Goal: Use online tool/utility: Utilize a website feature to perform a specific function

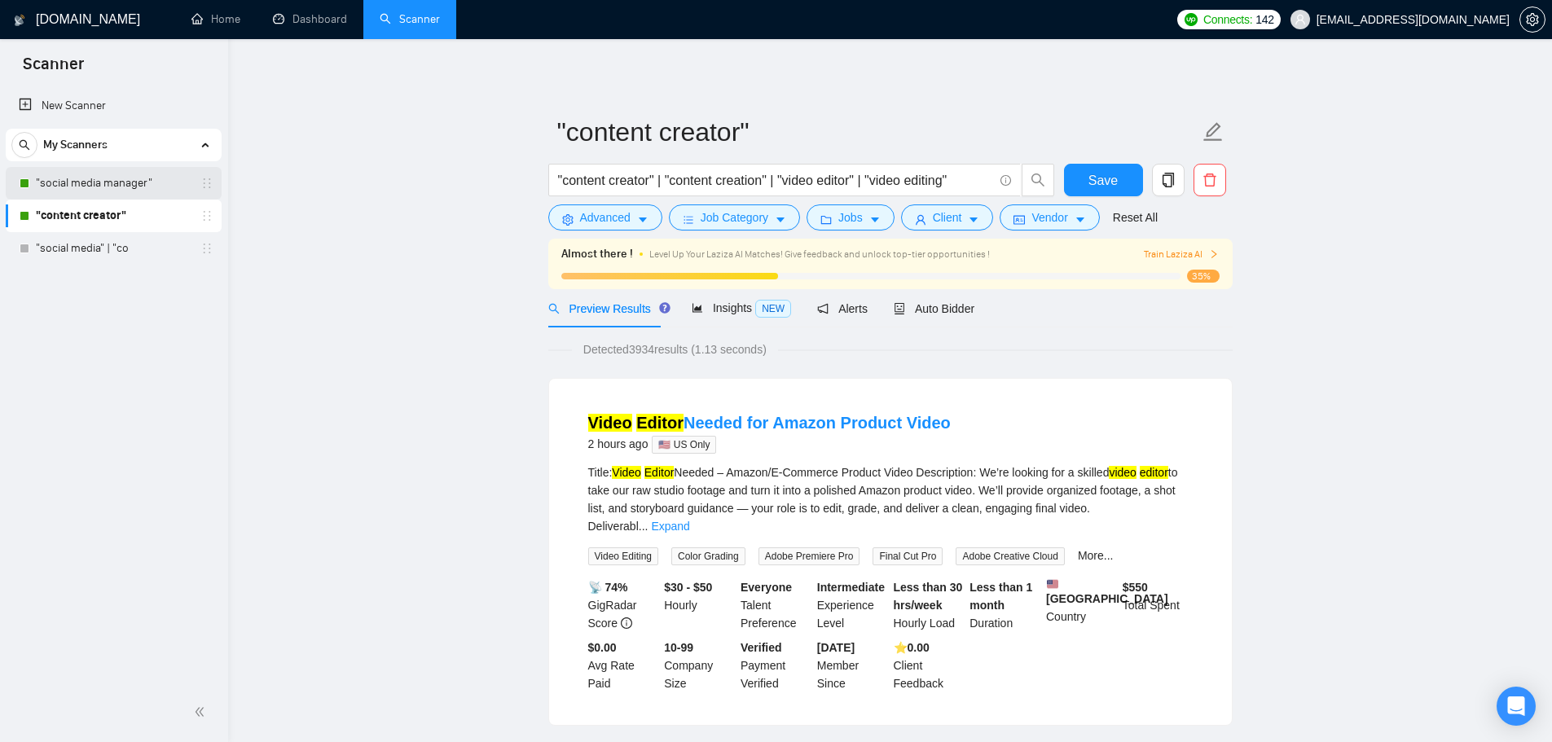
click at [111, 175] on link ""social media manager"" at bounding box center [113, 183] width 155 height 33
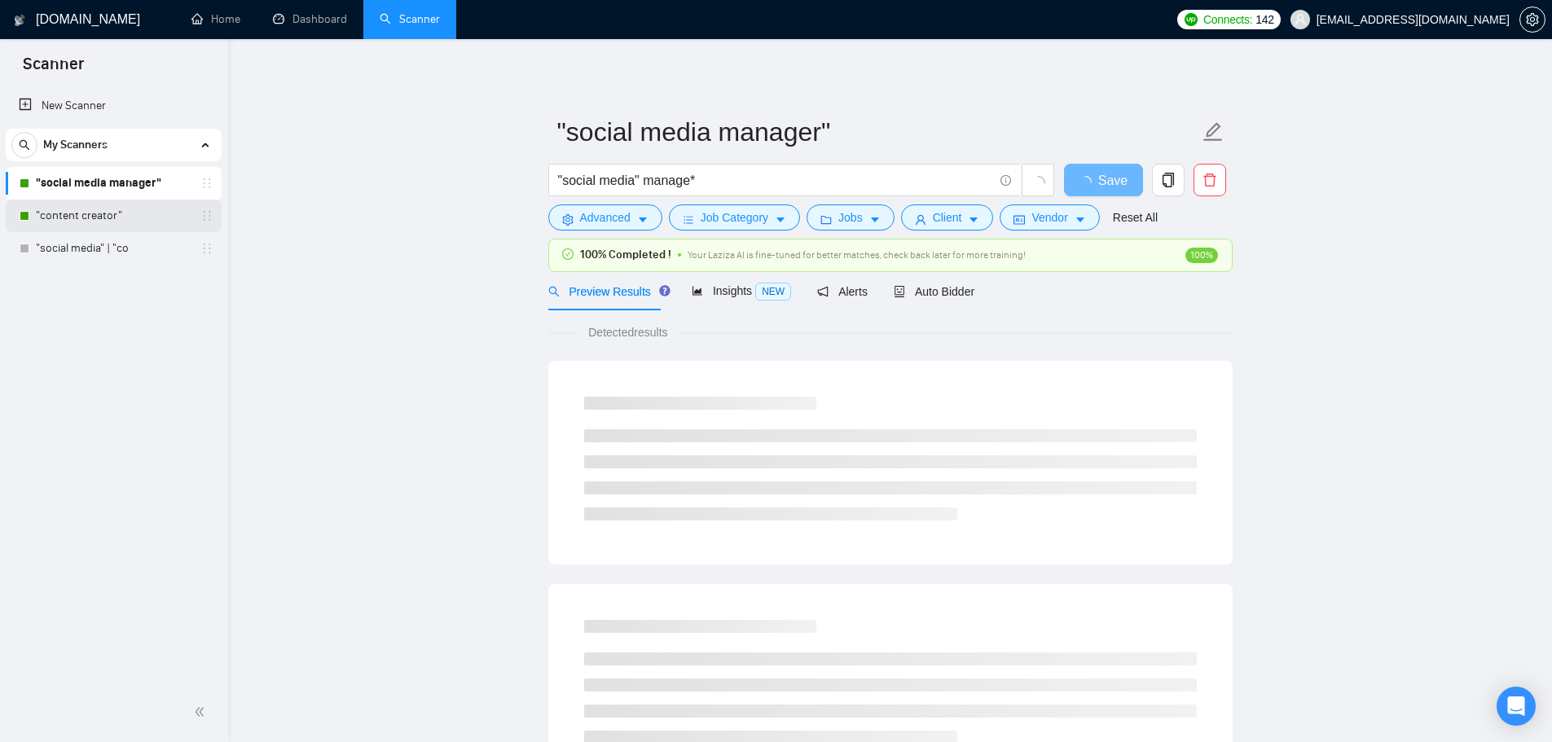
click at [103, 231] on link ""content creator"" at bounding box center [113, 216] width 155 height 33
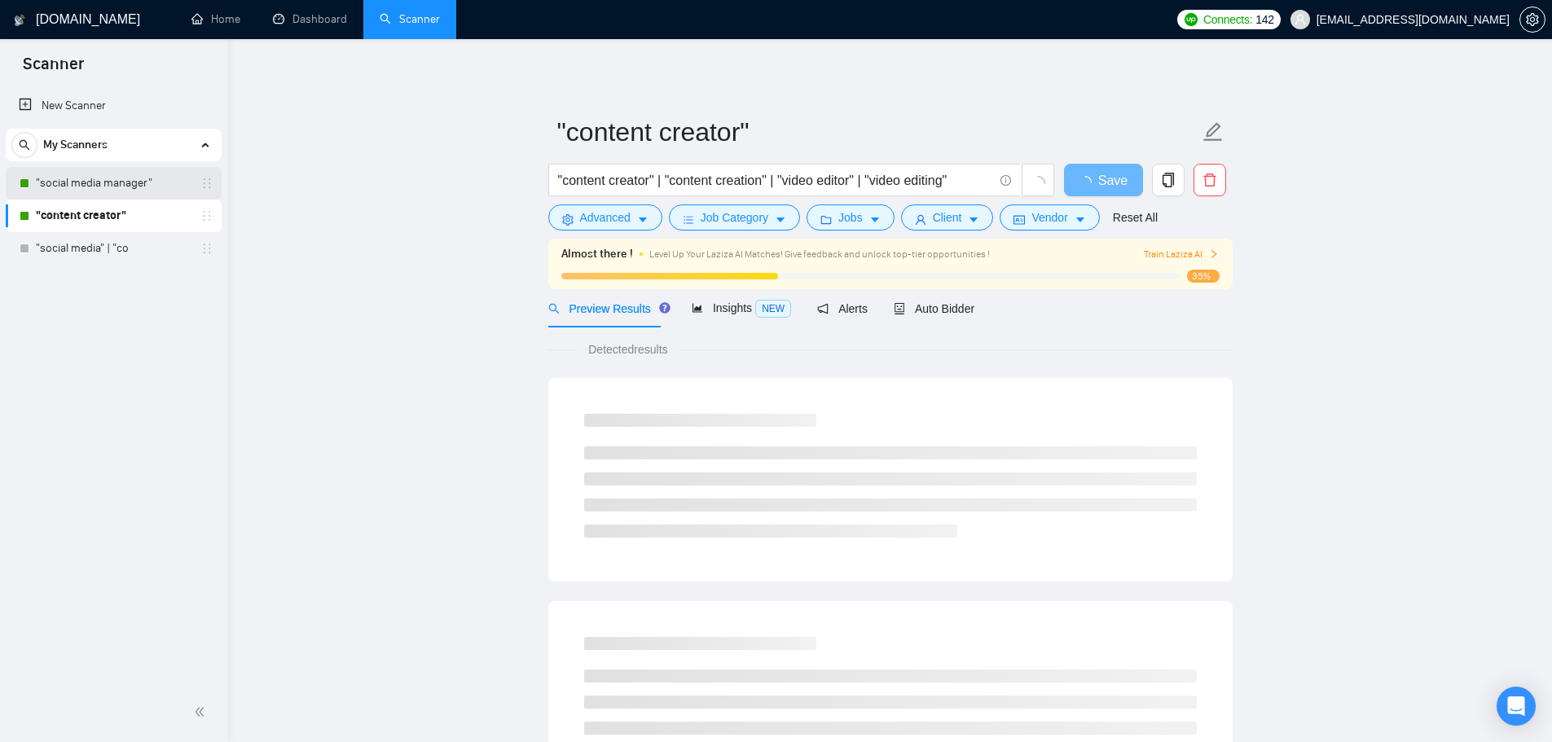
click at [112, 168] on link ""social media manager"" at bounding box center [113, 183] width 155 height 33
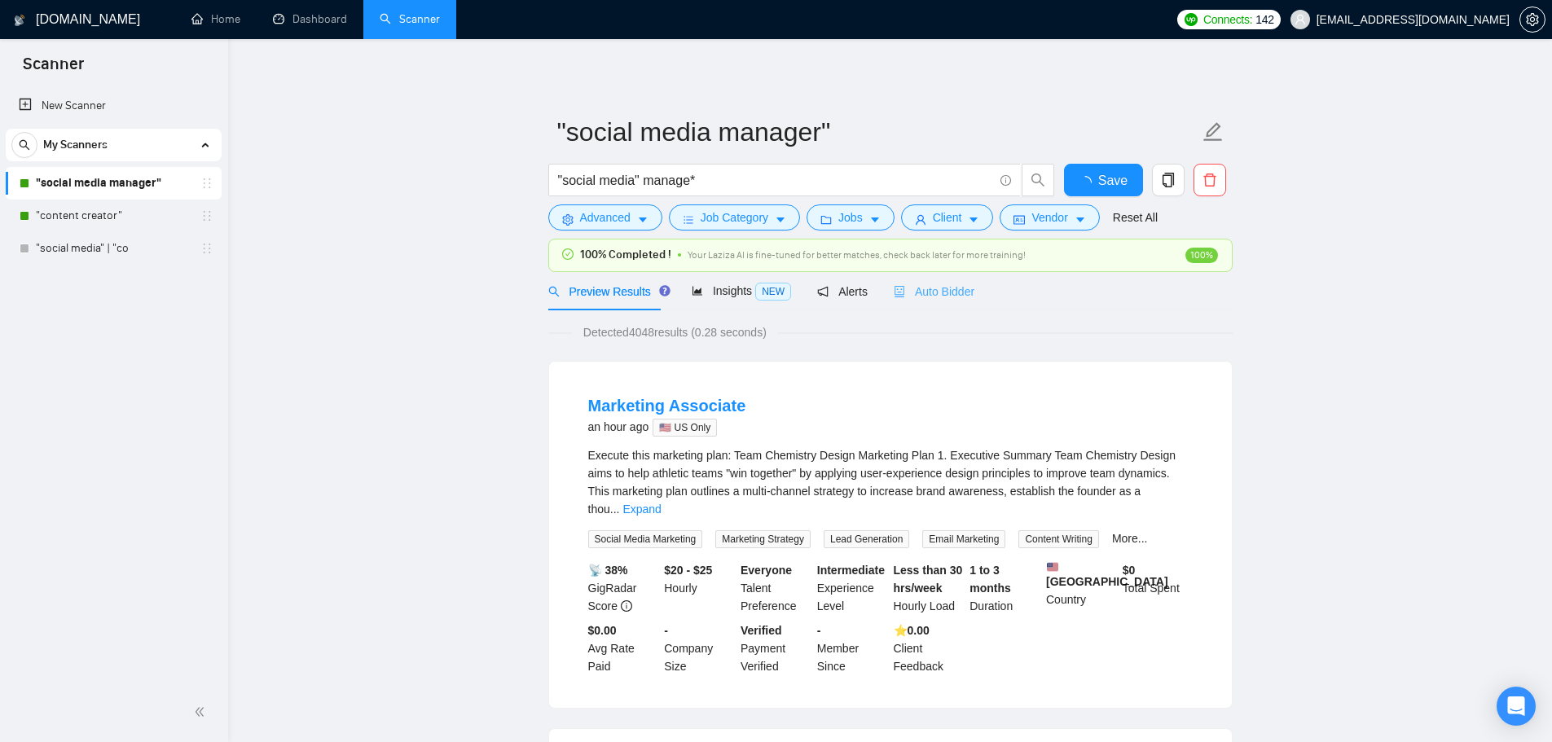
click at [935, 281] on div "Auto Bidder" at bounding box center [934, 291] width 81 height 38
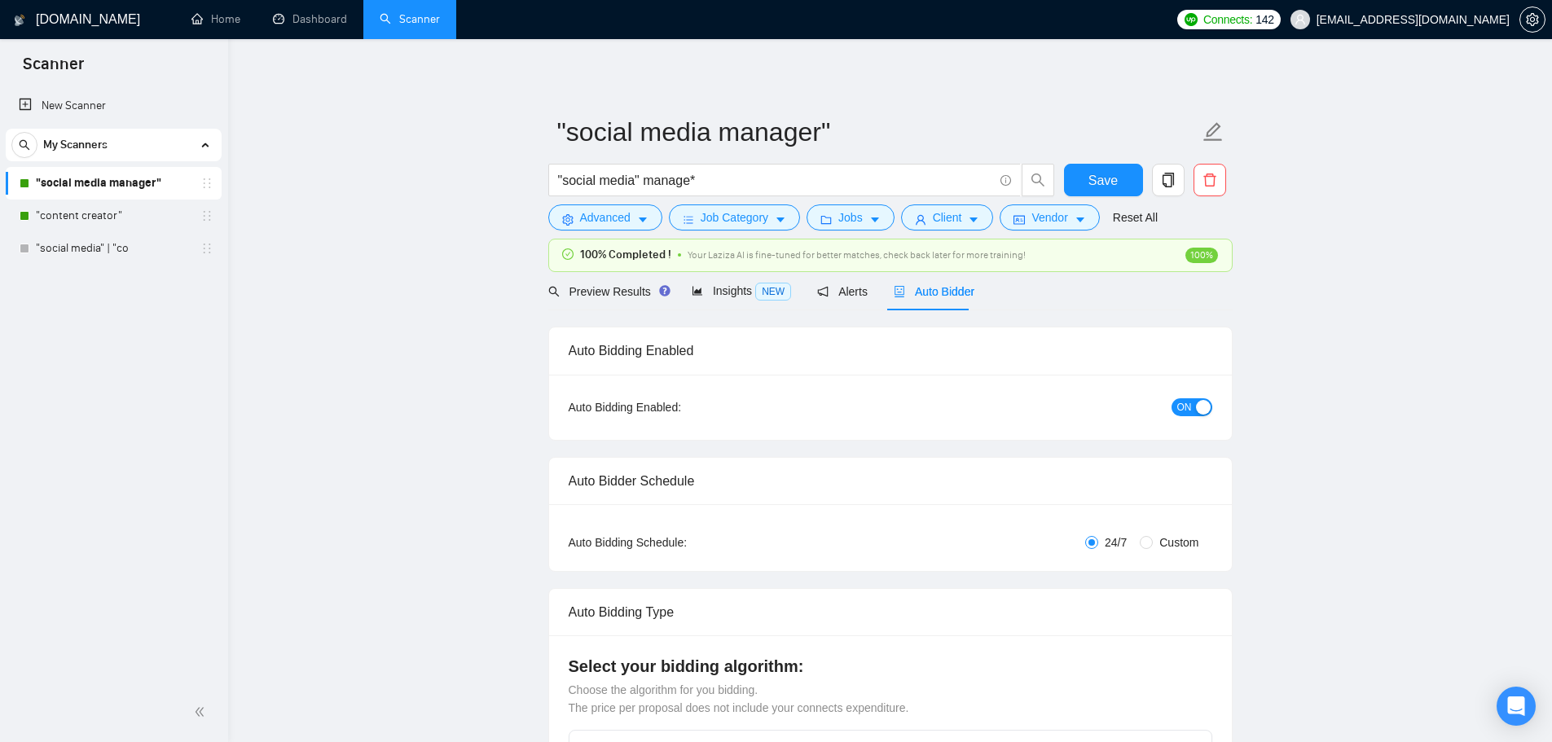
checkbox input "true"
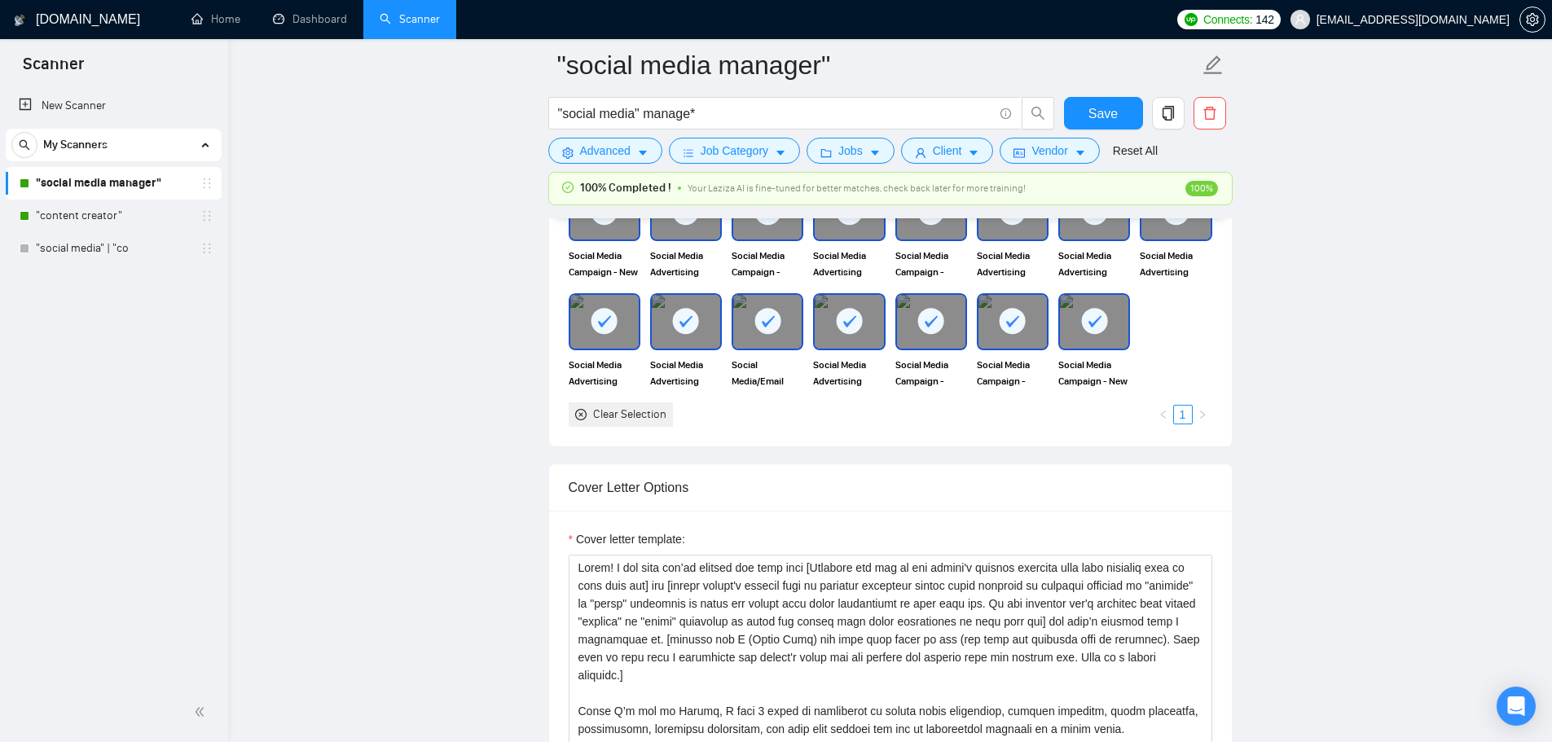
scroll to position [1548, 0]
